Goal: Task Accomplishment & Management: Complete application form

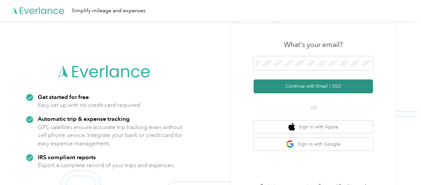
click at [304, 83] on button "Continue with Email / SSO" at bounding box center [313, 87] width 119 height 14
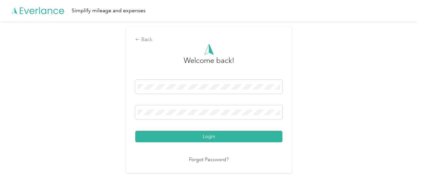
click at [135, 131] on button "Login" at bounding box center [208, 137] width 147 height 12
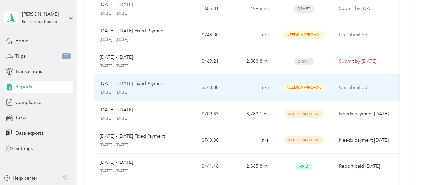
scroll to position [59, 0]
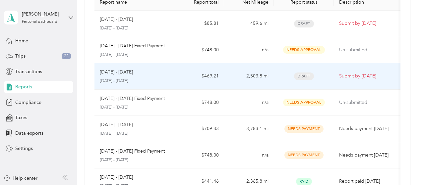
click at [166, 74] on div "[DATE] - [DATE]" at bounding box center [134, 72] width 69 height 7
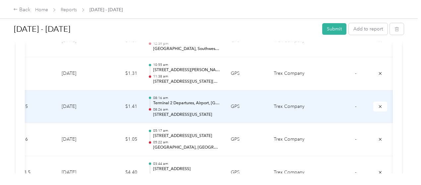
scroll to position [0, 151]
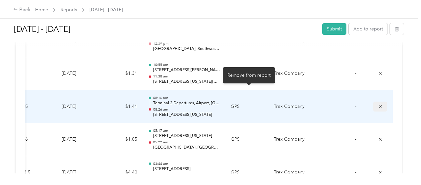
click at [373, 102] on button "submit" at bounding box center [380, 107] width 14 height 10
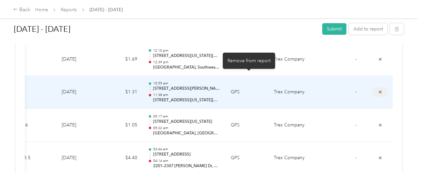
click at [378, 90] on icon "submit" at bounding box center [380, 92] width 5 height 5
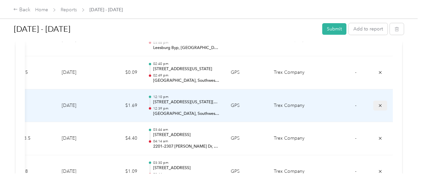
click at [378, 103] on icon "submit" at bounding box center [380, 105] width 5 height 5
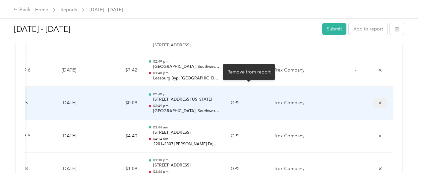
click at [373, 98] on button "submit" at bounding box center [380, 103] width 14 height 10
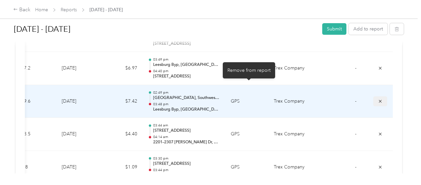
click at [378, 99] on icon "submit" at bounding box center [380, 101] width 5 height 5
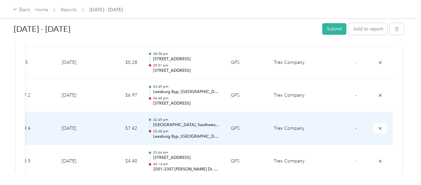
scroll to position [4492, 0]
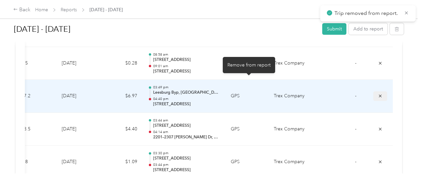
click at [373, 91] on button "submit" at bounding box center [380, 96] width 14 height 10
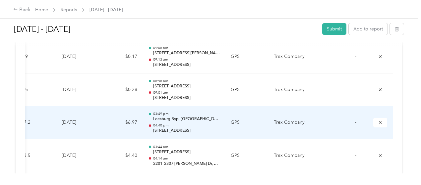
scroll to position [4464, 0]
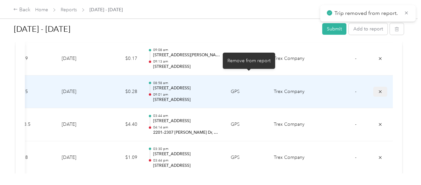
click at [378, 90] on icon "submit" at bounding box center [380, 92] width 5 height 5
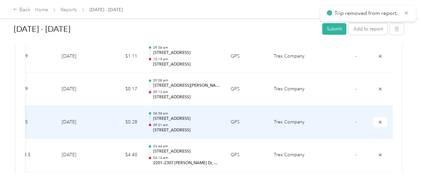
scroll to position [4426, 0]
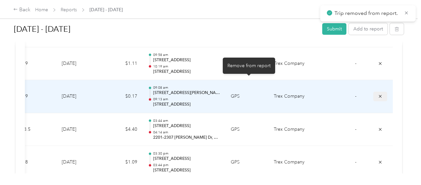
click at [378, 94] on icon "submit" at bounding box center [380, 96] width 5 height 5
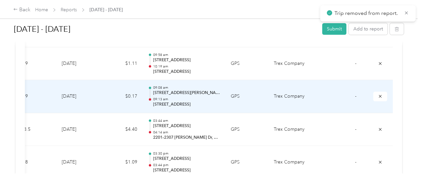
scroll to position [4392, 0]
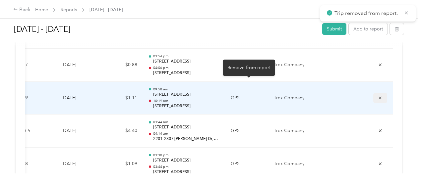
click at [373, 93] on button "submit" at bounding box center [380, 98] width 14 height 10
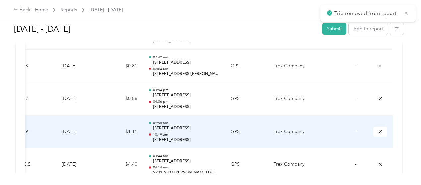
scroll to position [4356, 0]
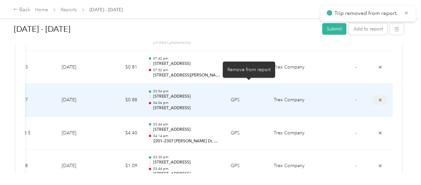
click at [378, 98] on icon "submit" at bounding box center [380, 100] width 5 height 5
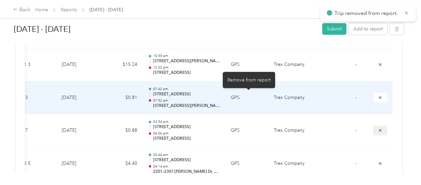
scroll to position [4323, 0]
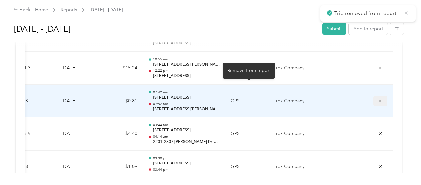
click at [373, 96] on button "submit" at bounding box center [380, 101] width 14 height 10
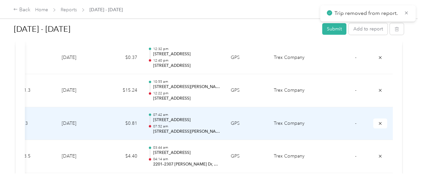
scroll to position [4299, 0]
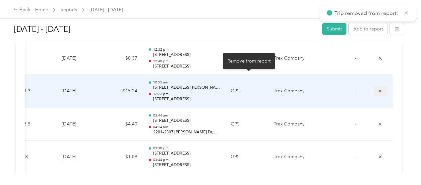
click at [373, 87] on button "submit" at bounding box center [380, 92] width 14 height 10
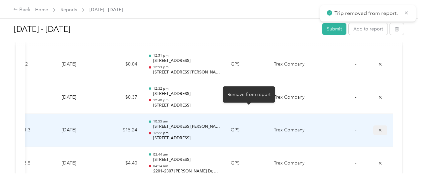
scroll to position [4260, 0]
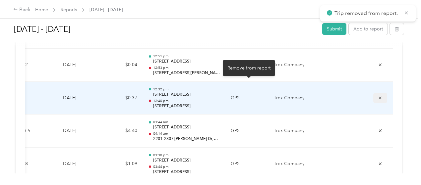
click at [378, 96] on icon "submit" at bounding box center [380, 98] width 5 height 5
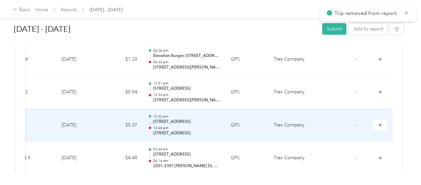
scroll to position [4232, 0]
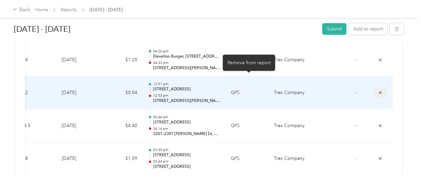
click at [378, 90] on icon "submit" at bounding box center [380, 92] width 5 height 5
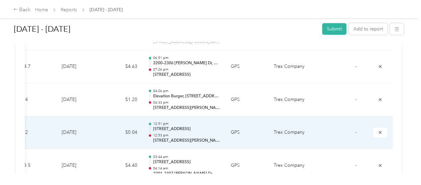
scroll to position [4191, 0]
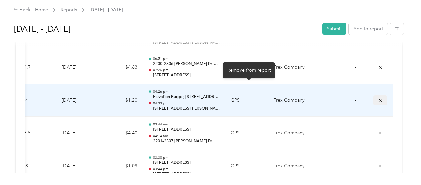
click at [373, 95] on button "submit" at bounding box center [380, 100] width 14 height 10
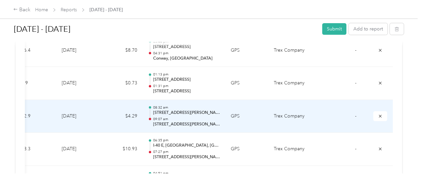
scroll to position [0, 151]
click at [378, 114] on icon "submit" at bounding box center [380, 116] width 5 height 5
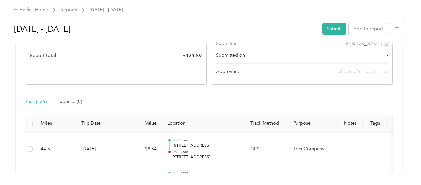
scroll to position [0, 0]
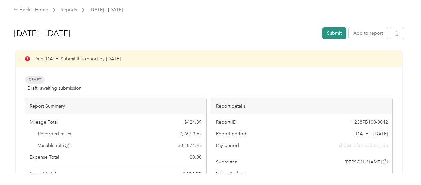
click at [328, 32] on button "Submit" at bounding box center [334, 34] width 24 height 12
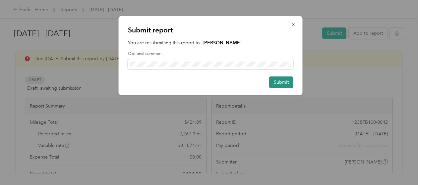
click at [280, 84] on button "Submit" at bounding box center [281, 83] width 24 height 12
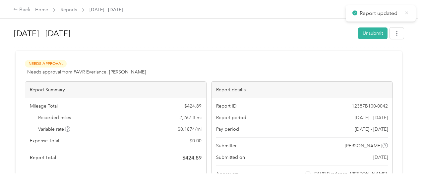
click at [406, 13] on icon at bounding box center [406, 13] width 5 height 6
click at [68, 10] on link "Reports" at bounding box center [69, 10] width 16 height 6
